Goal: Task Accomplishment & Management: Manage account settings

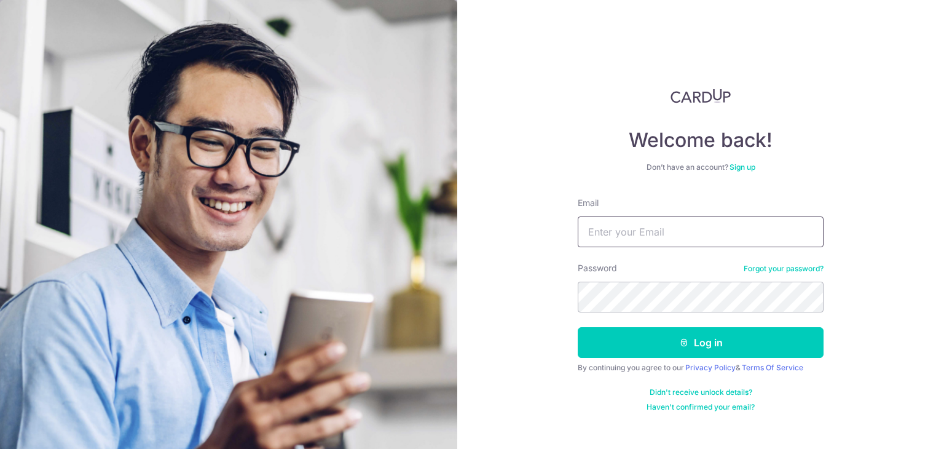
click at [595, 233] on input "Email" at bounding box center [701, 231] width 246 height 31
type input "[EMAIL_ADDRESS][DOMAIN_NAME]"
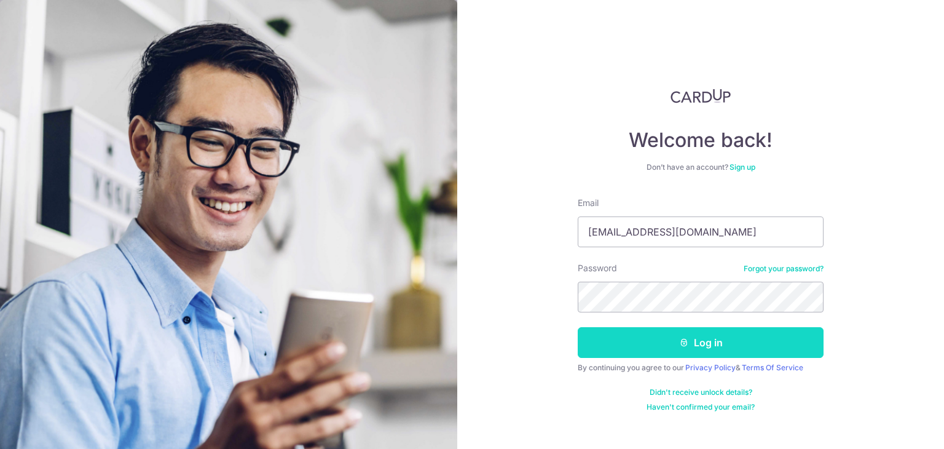
click at [722, 337] on button "Log in" at bounding box center [701, 342] width 246 height 31
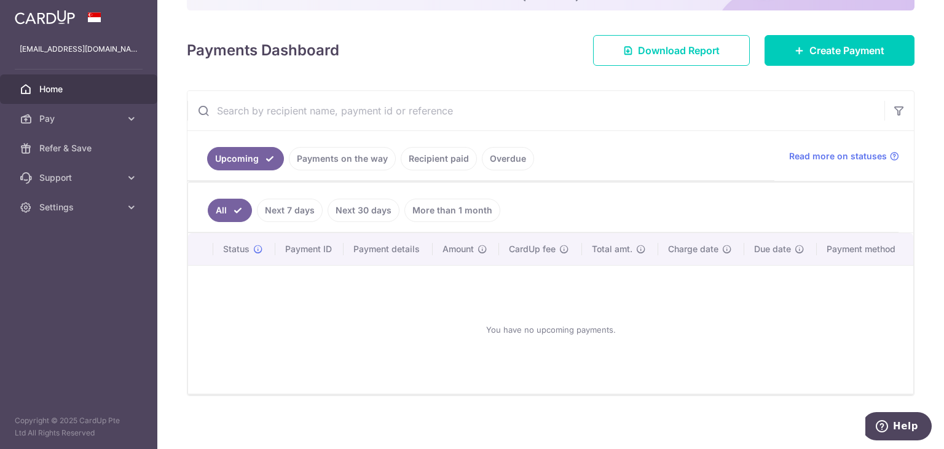
scroll to position [150, 0]
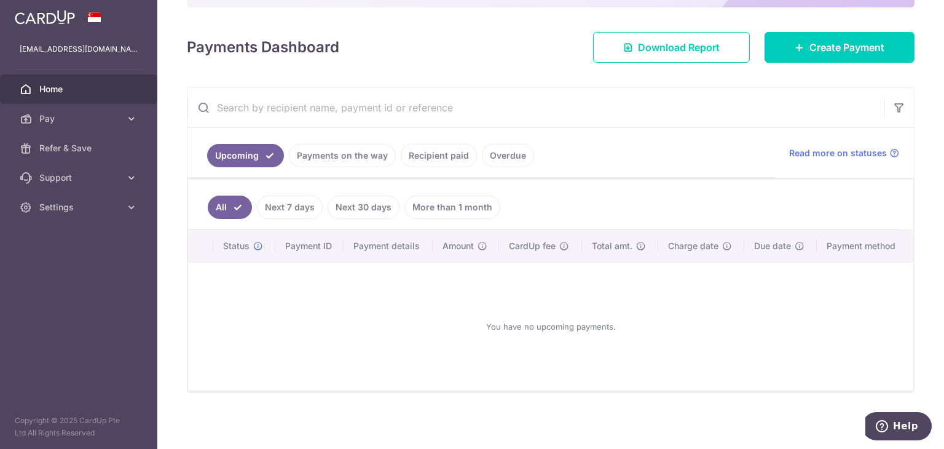
click at [458, 158] on link "Recipient paid" at bounding box center [439, 155] width 76 height 23
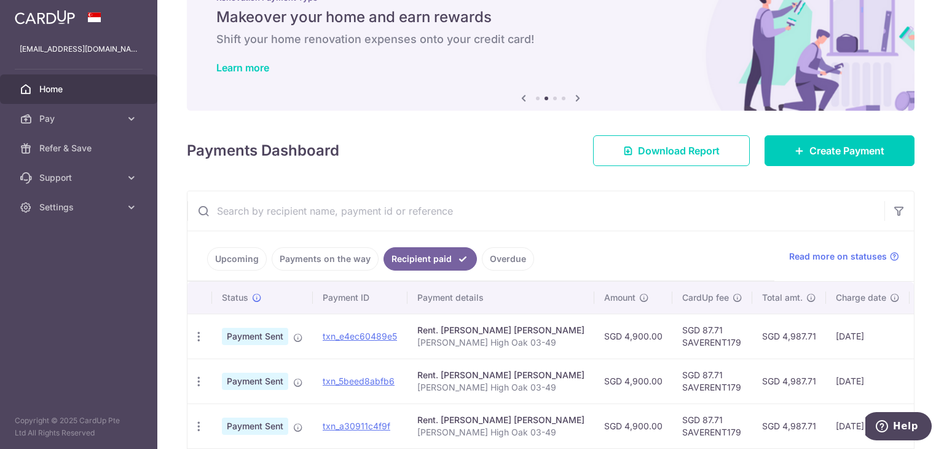
scroll to position [23, 0]
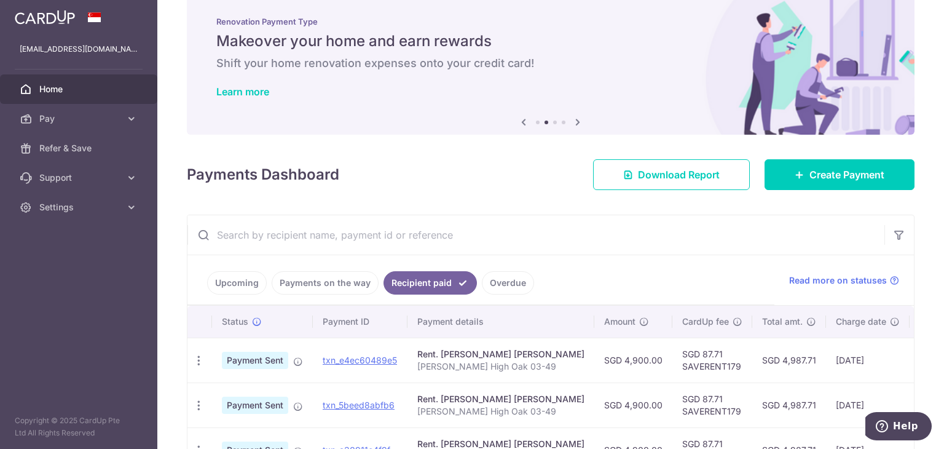
click at [249, 283] on link "Upcoming" at bounding box center [237, 282] width 60 height 23
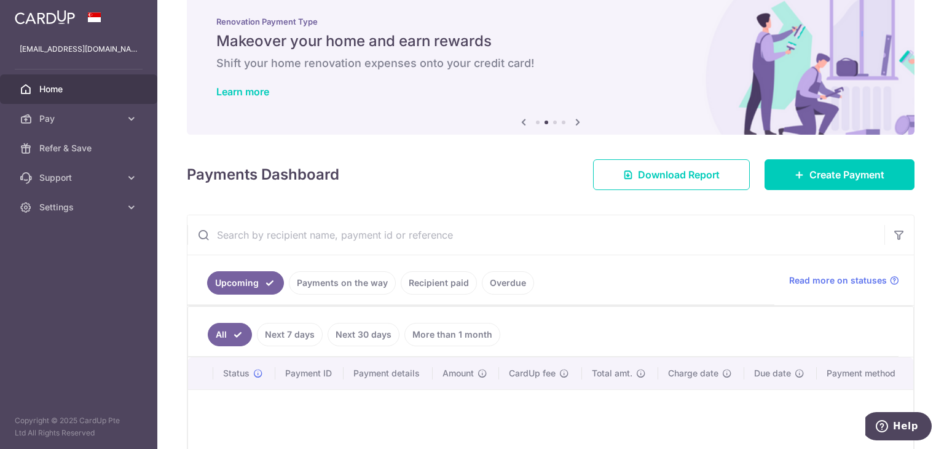
click at [316, 275] on link "Payments on the way" at bounding box center [342, 282] width 107 height 23
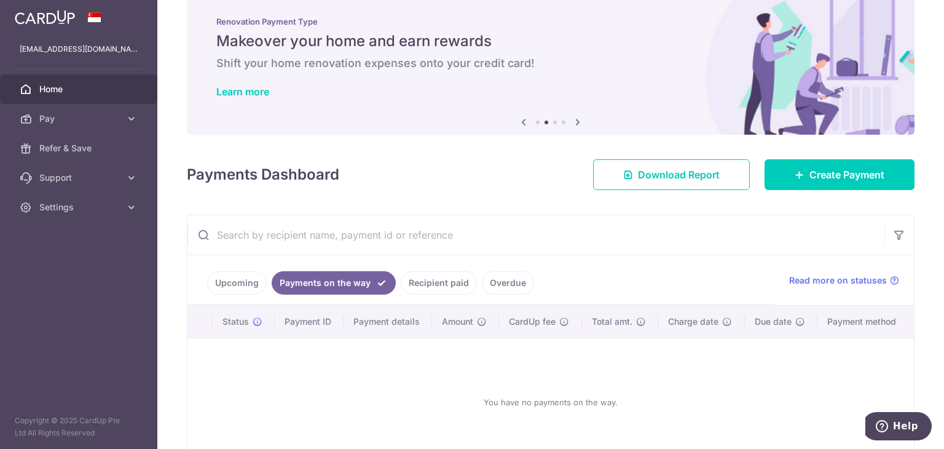
click at [248, 288] on link "Upcoming" at bounding box center [237, 282] width 60 height 23
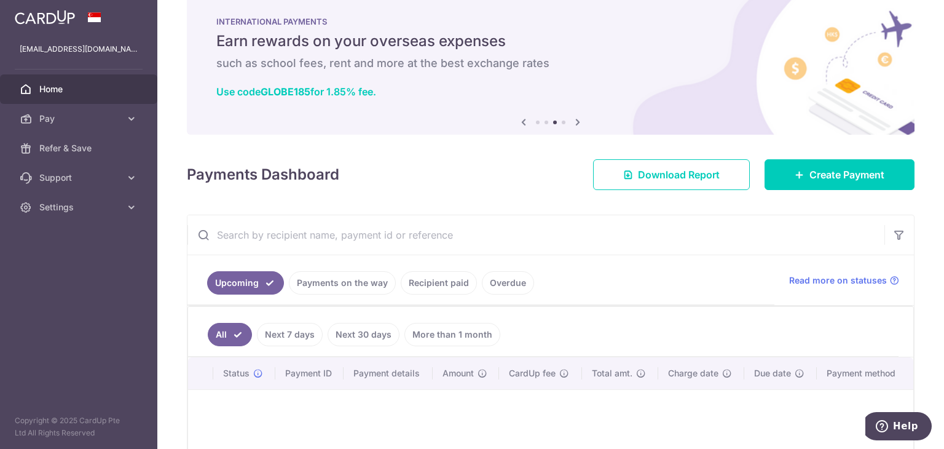
click at [363, 329] on link "Next 30 days" at bounding box center [363, 334] width 72 height 23
click at [452, 329] on link "More than 1 month" at bounding box center [452, 334] width 96 height 23
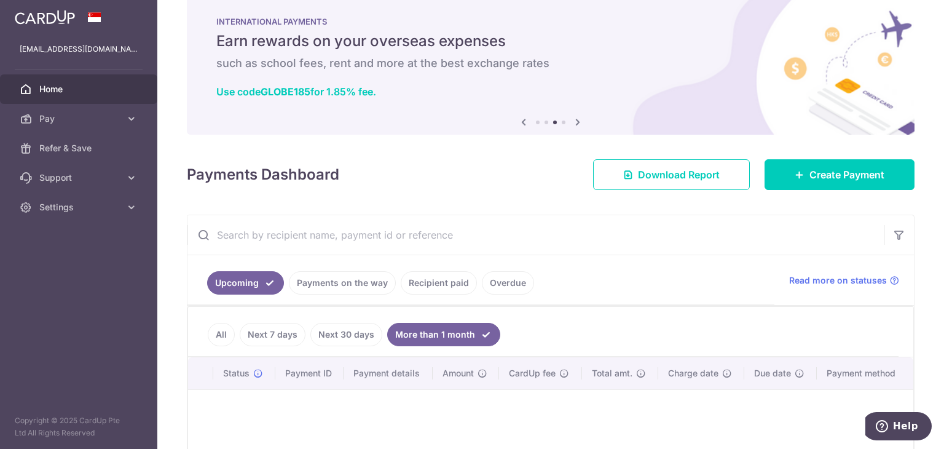
click at [229, 286] on link "Upcoming" at bounding box center [245, 282] width 77 height 23
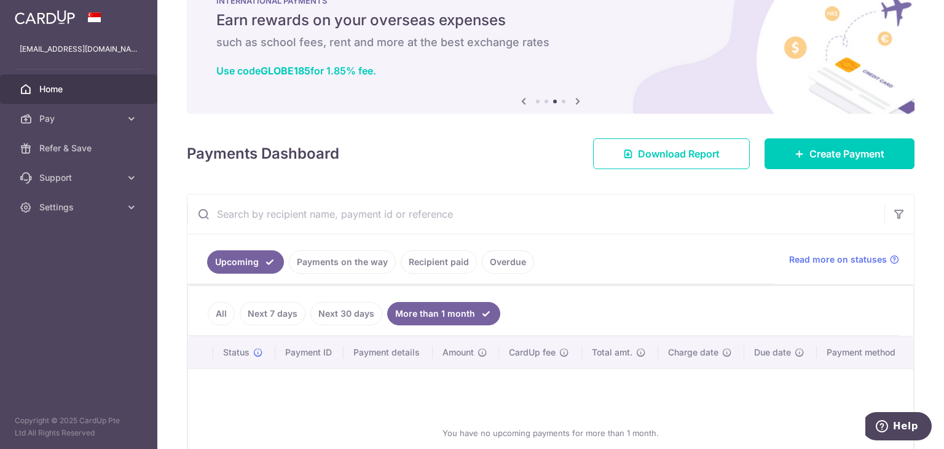
scroll to position [0, 0]
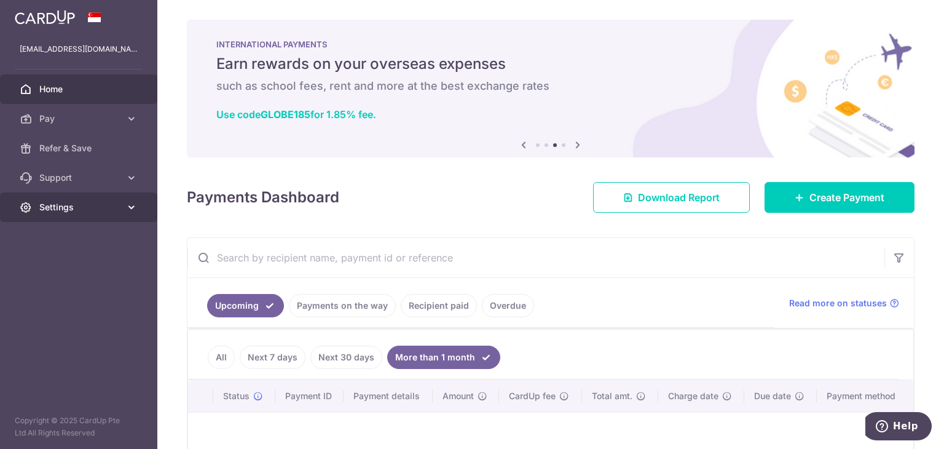
click at [139, 207] on link "Settings" at bounding box center [78, 206] width 157 height 29
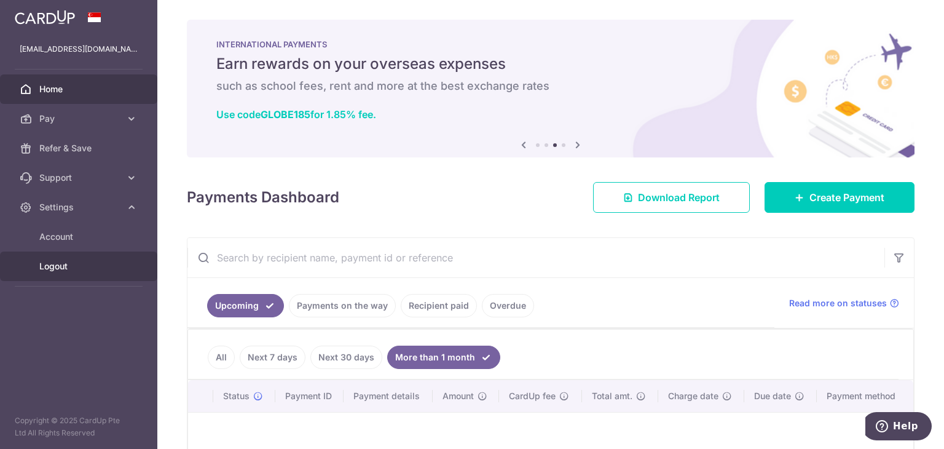
click at [61, 265] on span "Logout" at bounding box center [79, 266] width 81 height 12
